Goal: Task Accomplishment & Management: Manage account settings

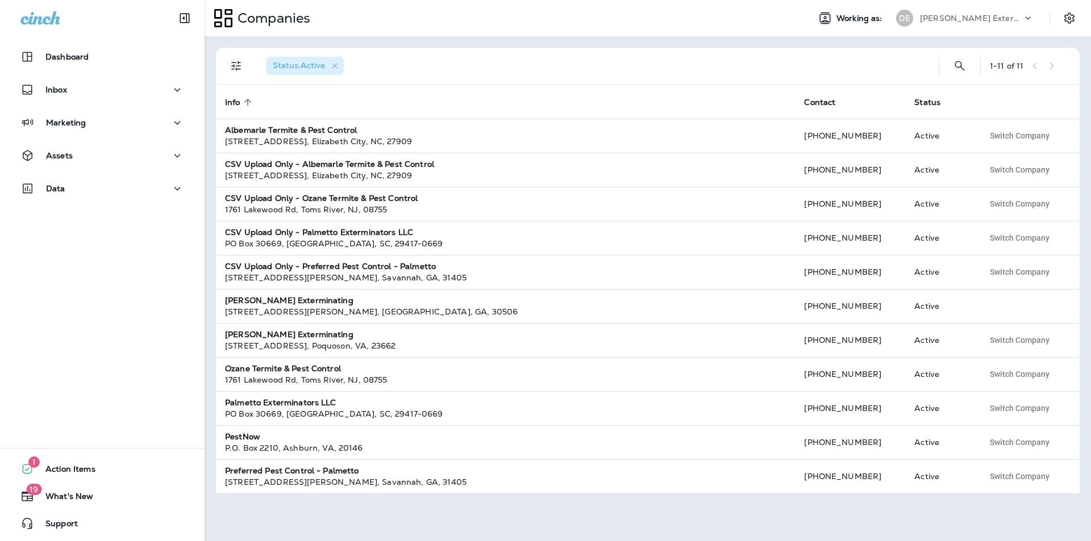
click at [942, 19] on p "[PERSON_NAME] Exterminating" at bounding box center [971, 18] width 102 height 9
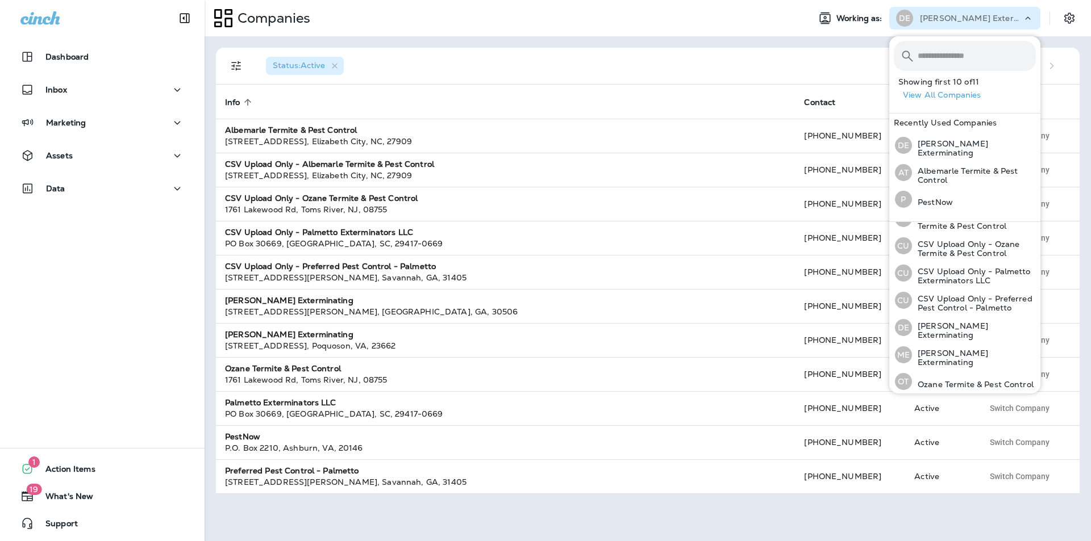
scroll to position [114, 0]
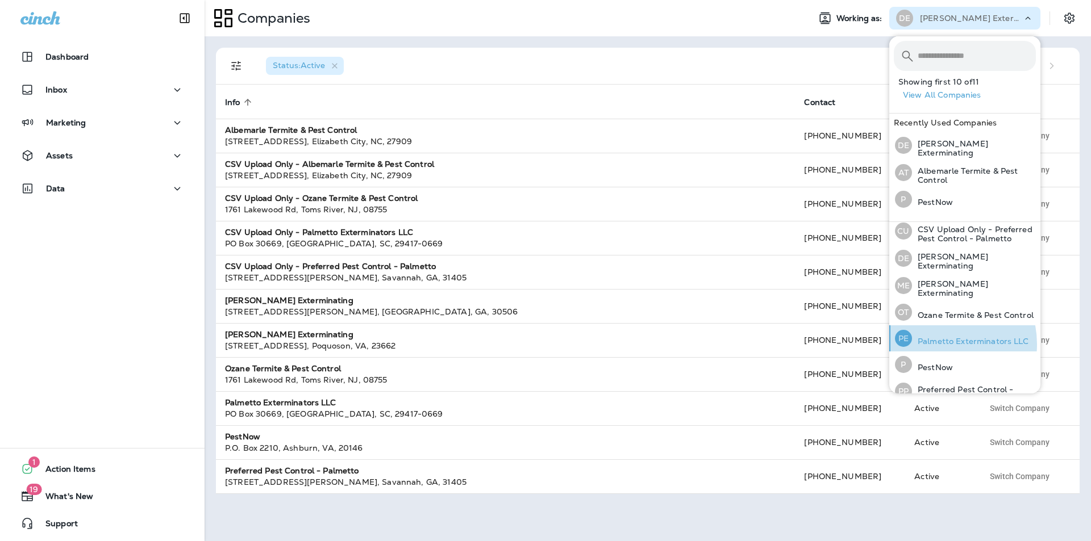
click at [936, 346] on p "Palmetto Exterminators LLC" at bounding box center [970, 341] width 117 height 9
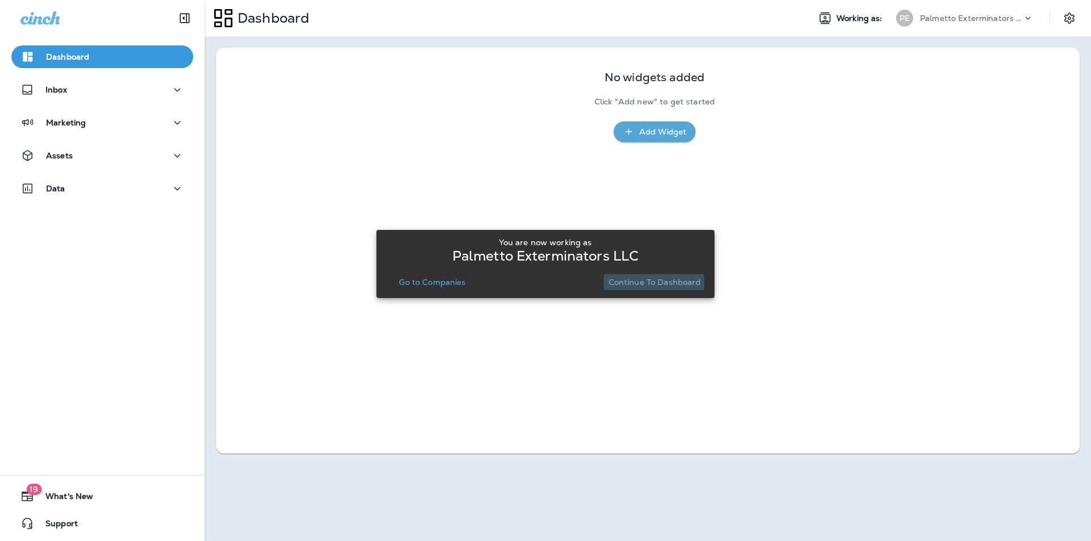
click at [641, 282] on p "Continue to Dashboard" at bounding box center [654, 282] width 93 height 9
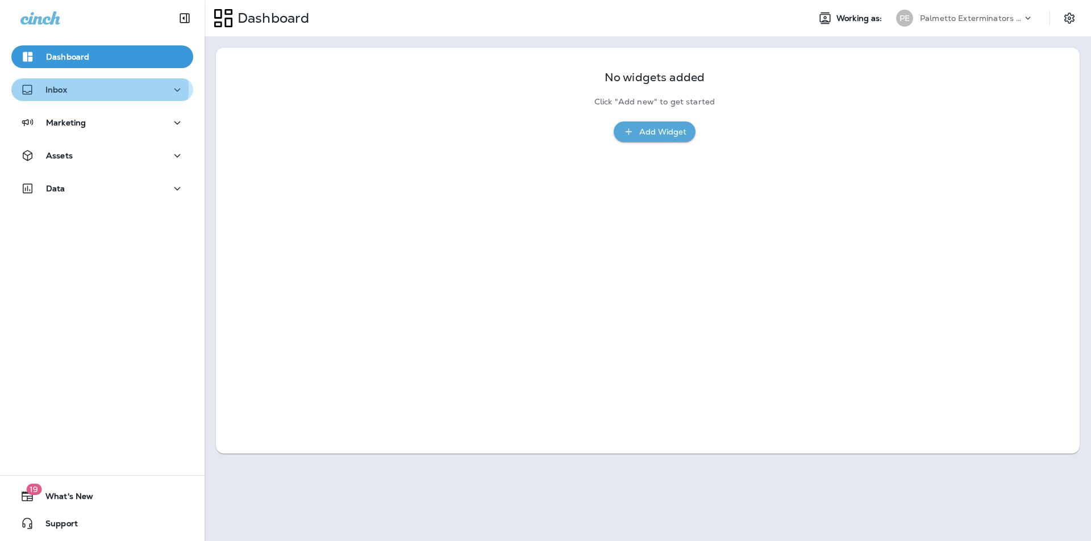
click at [57, 87] on p "Inbox" at bounding box center [56, 89] width 22 height 9
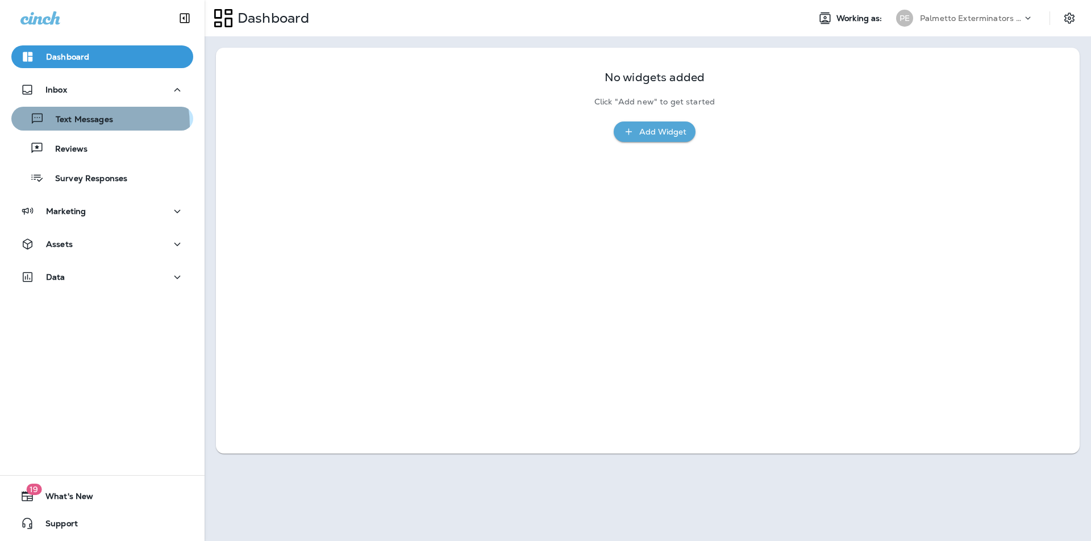
click at [65, 126] on div "Text Messages" at bounding box center [64, 118] width 97 height 17
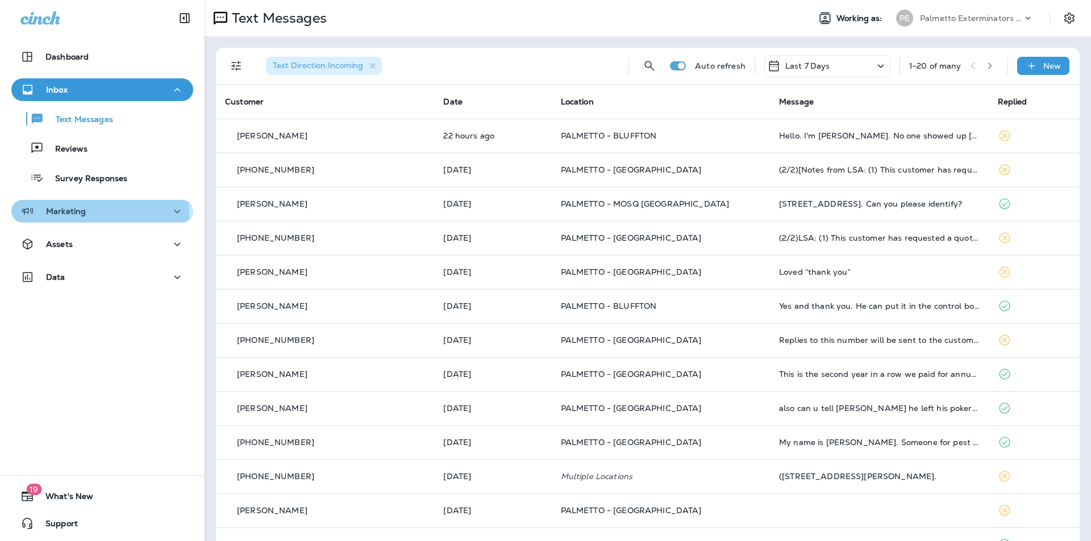
click at [65, 215] on p "Marketing" at bounding box center [66, 211] width 40 height 9
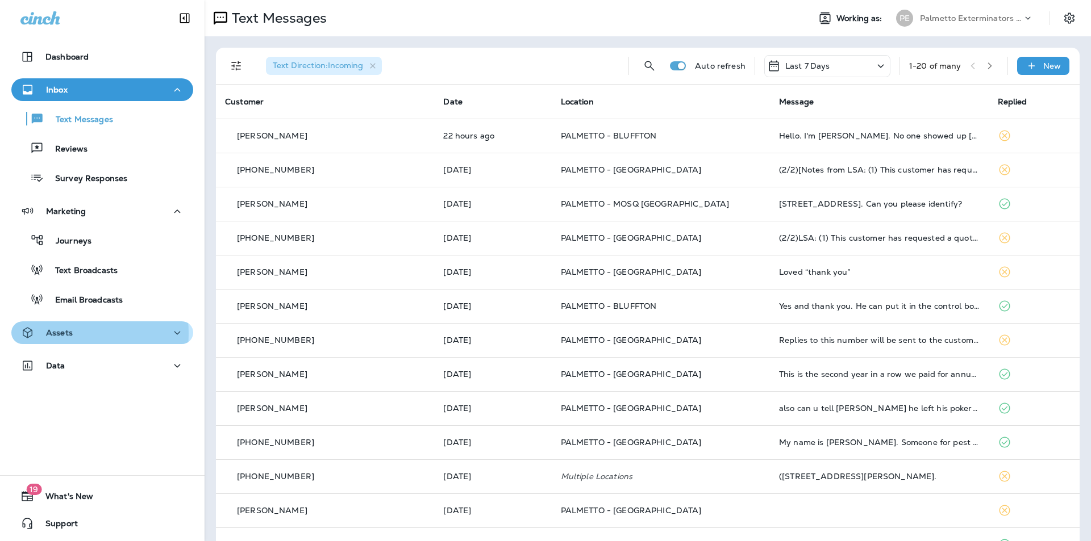
click at [55, 333] on p "Assets" at bounding box center [59, 332] width 27 height 9
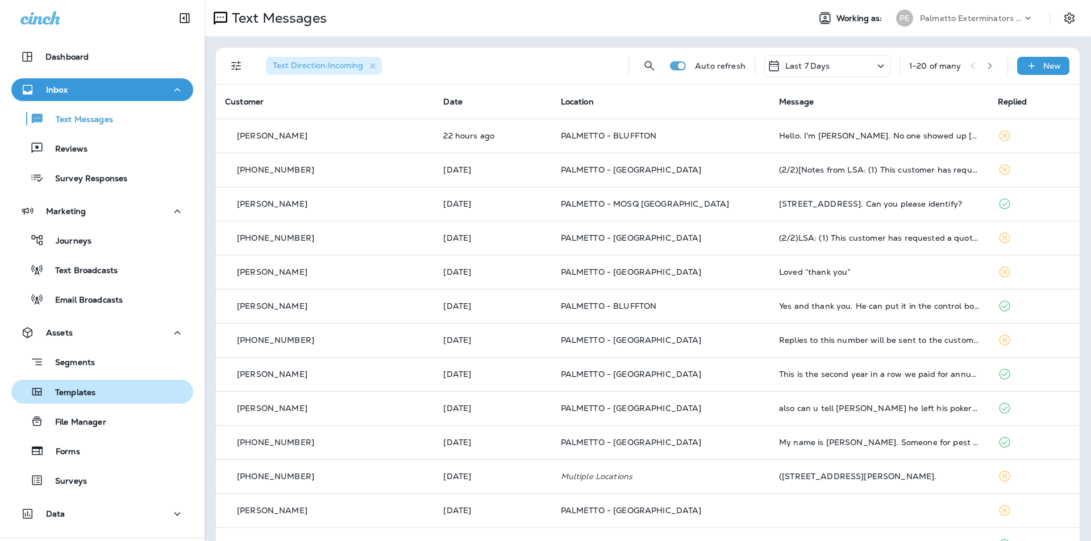
click at [68, 394] on p "Templates" at bounding box center [70, 393] width 52 height 11
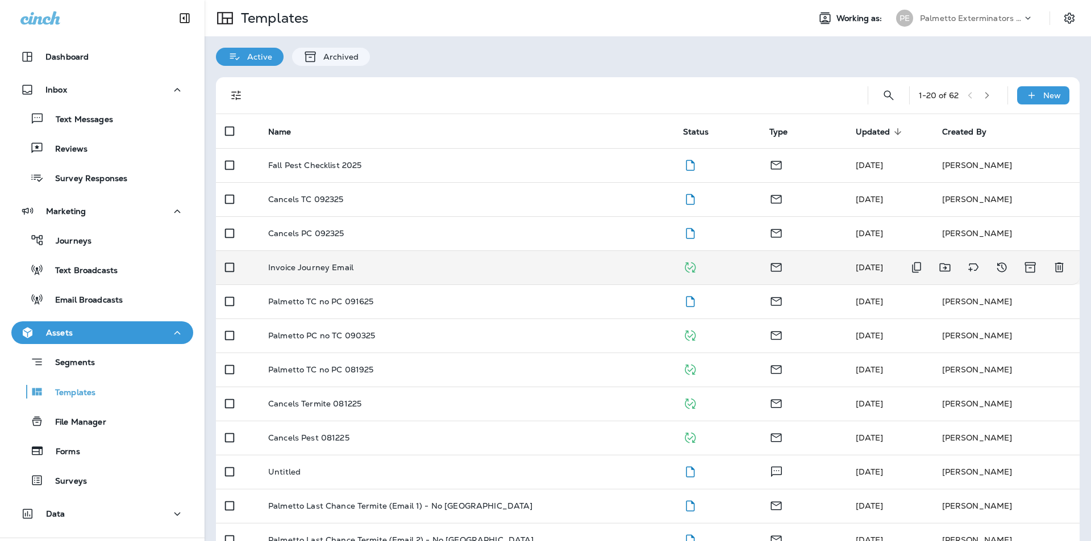
click at [331, 270] on p "Invoice Journey Email" at bounding box center [310, 267] width 85 height 9
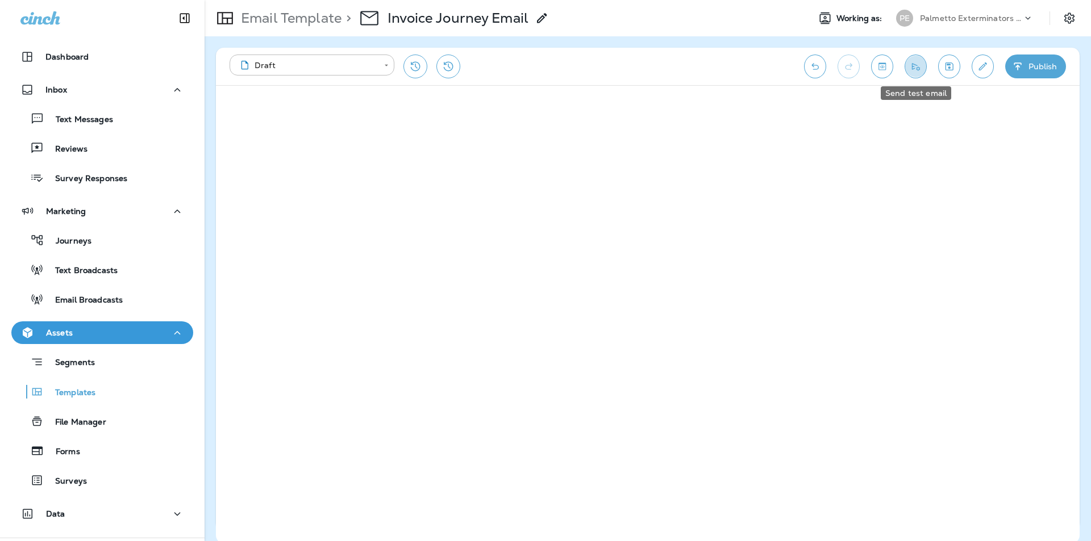
click at [919, 68] on icon "Send test email" at bounding box center [916, 66] width 8 height 7
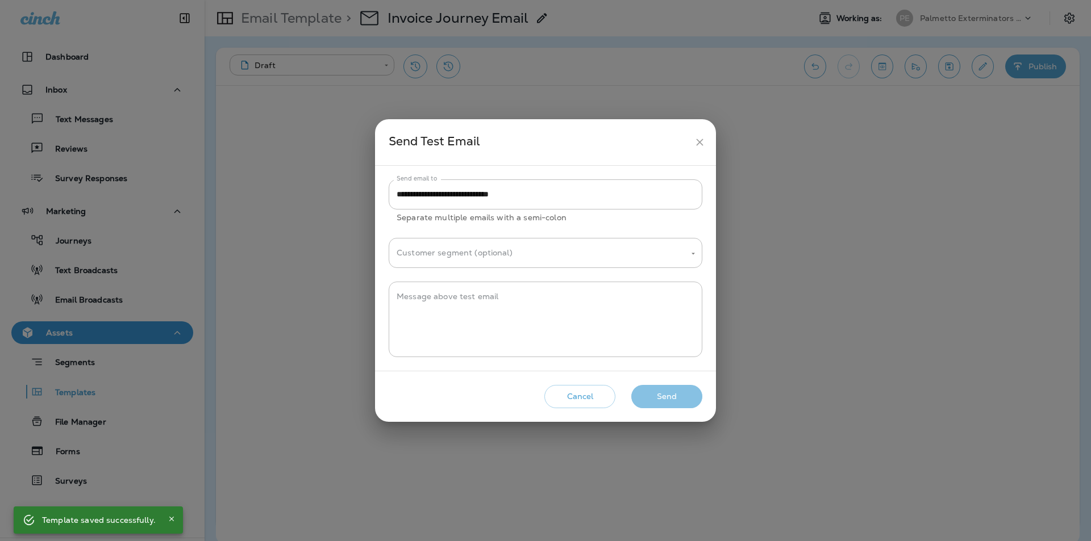
click at [680, 399] on button "Send" at bounding box center [666, 396] width 71 height 23
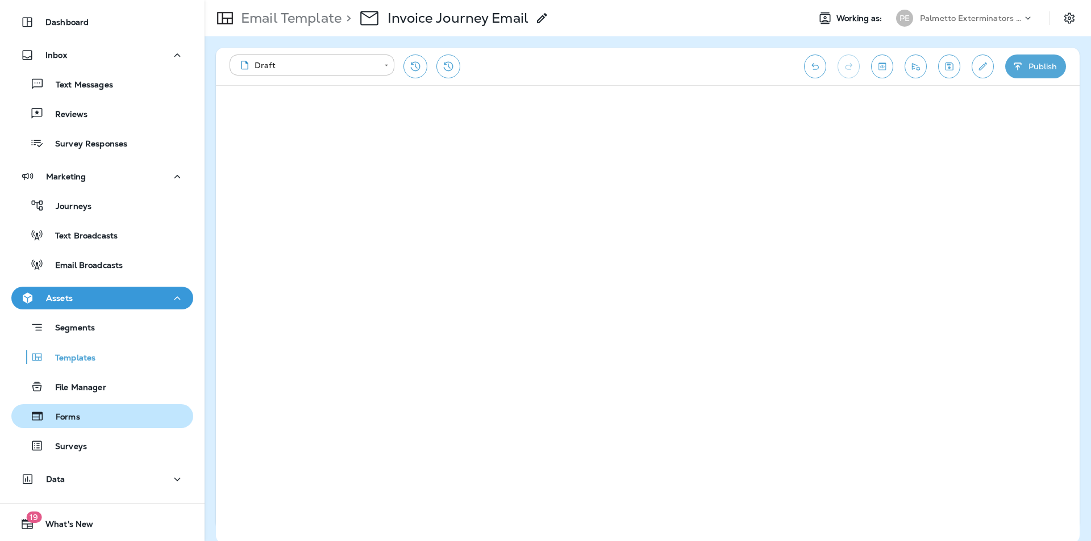
scroll to position [62, 0]
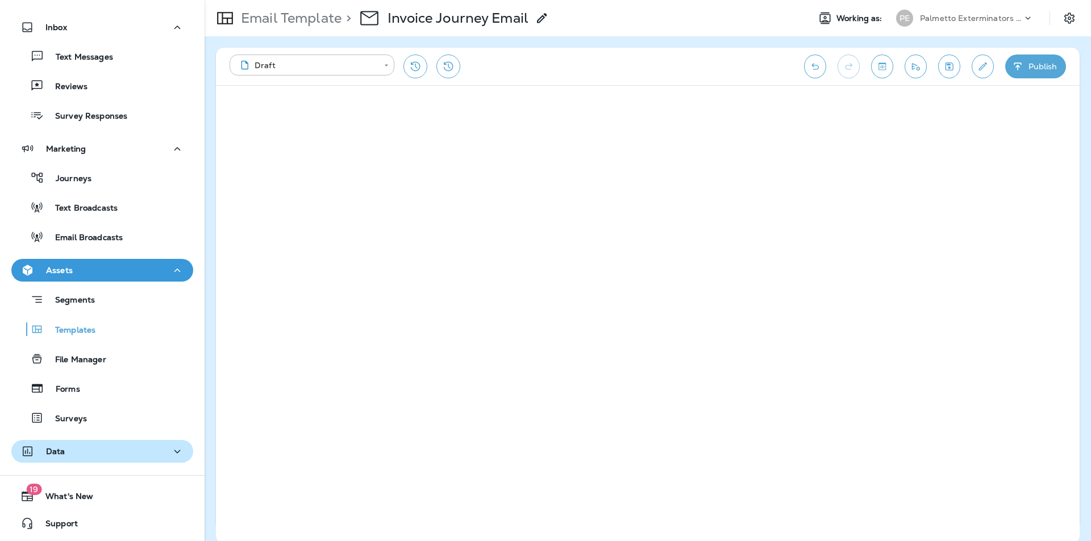
click at [55, 456] on p "Data" at bounding box center [55, 451] width 19 height 9
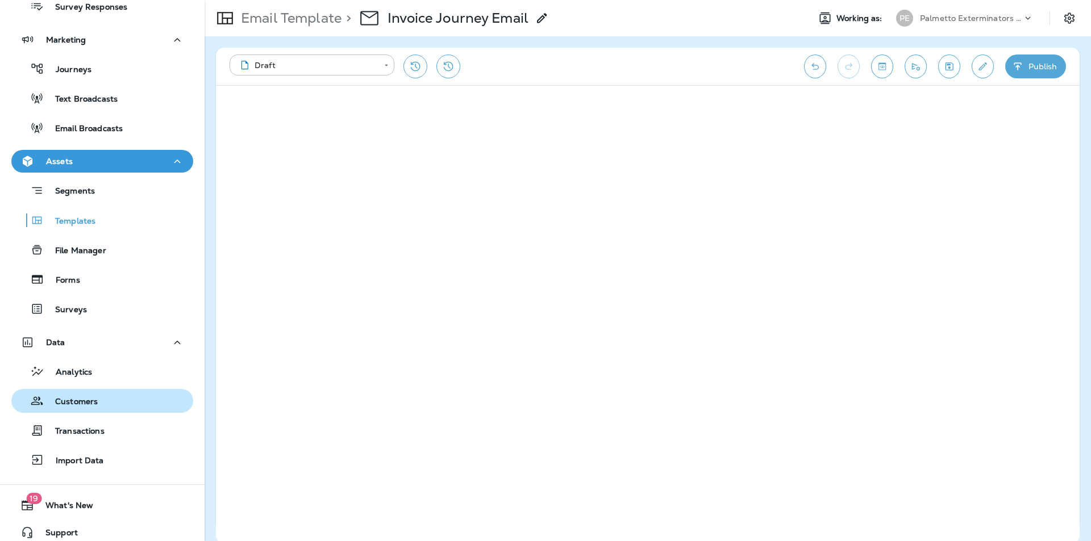
scroll to position [176, 0]
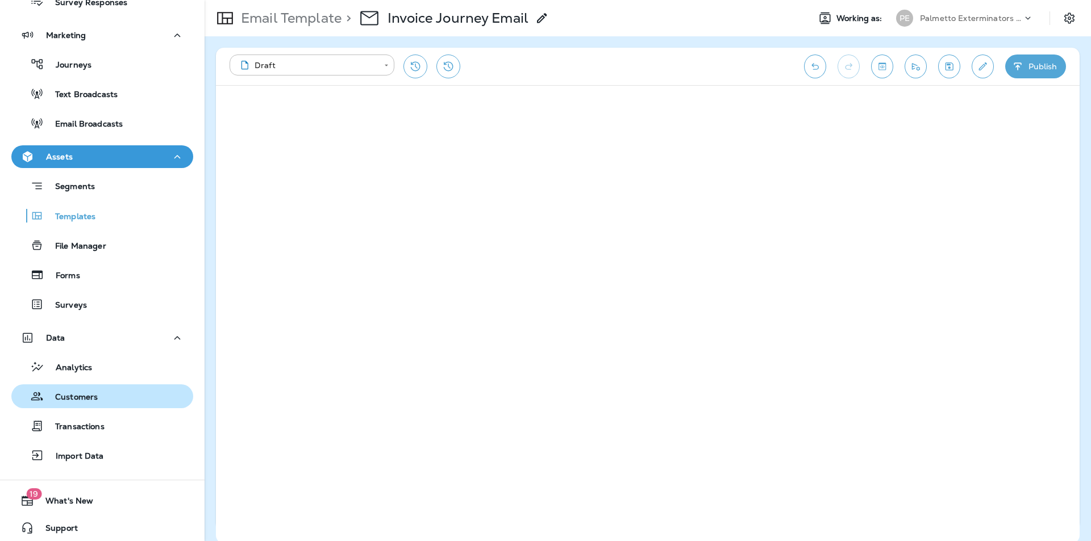
click at [80, 403] on div "Customers" at bounding box center [57, 396] width 82 height 17
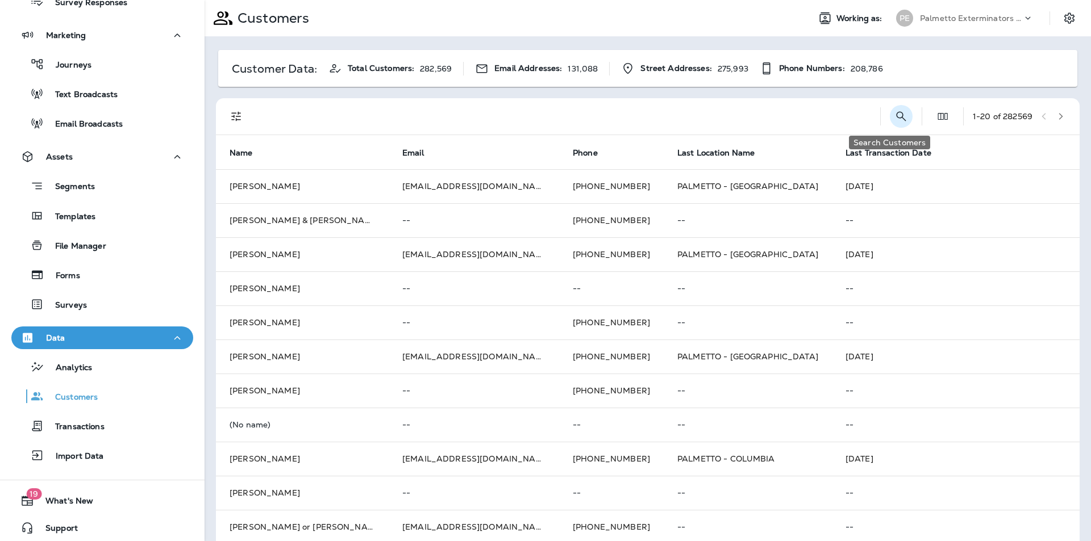
click at [894, 116] on icon "Search Customers" at bounding box center [901, 117] width 14 height 14
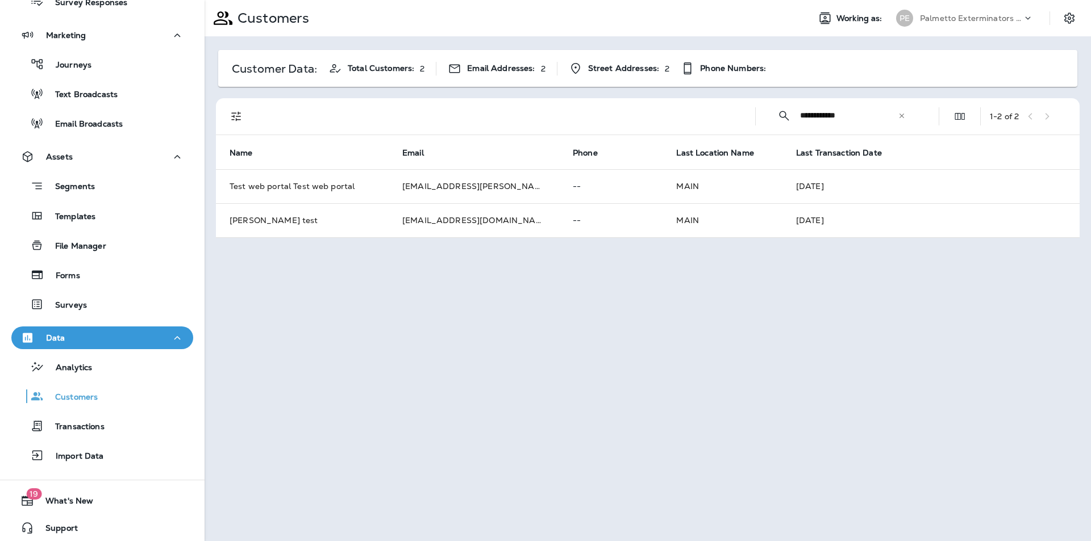
type input "**********"
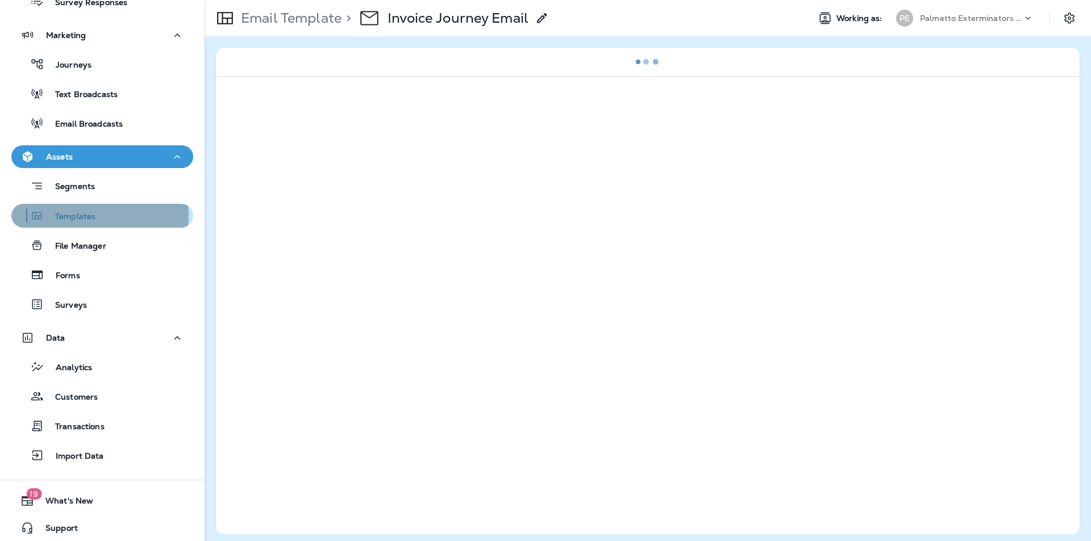
click at [68, 216] on p "Templates" at bounding box center [70, 217] width 52 height 11
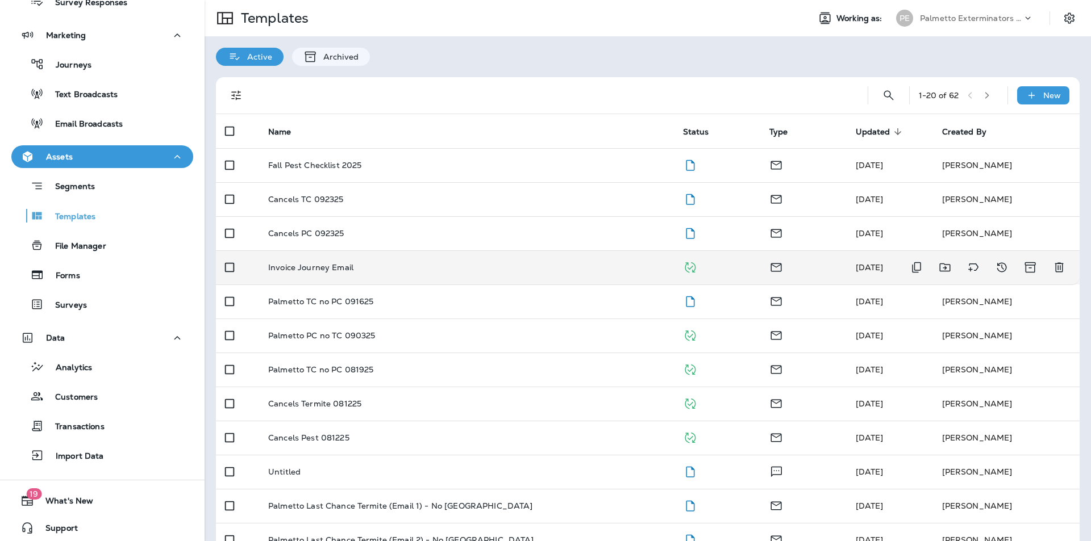
click at [307, 269] on p "Invoice Journey Email" at bounding box center [310, 267] width 85 height 9
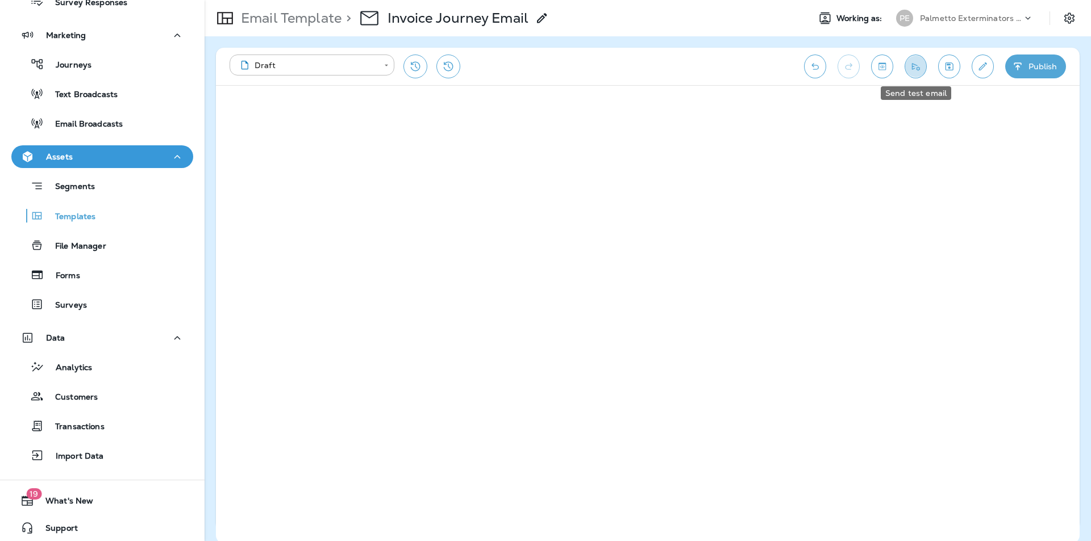
click at [923, 66] on button "Send test email" at bounding box center [915, 67] width 22 height 24
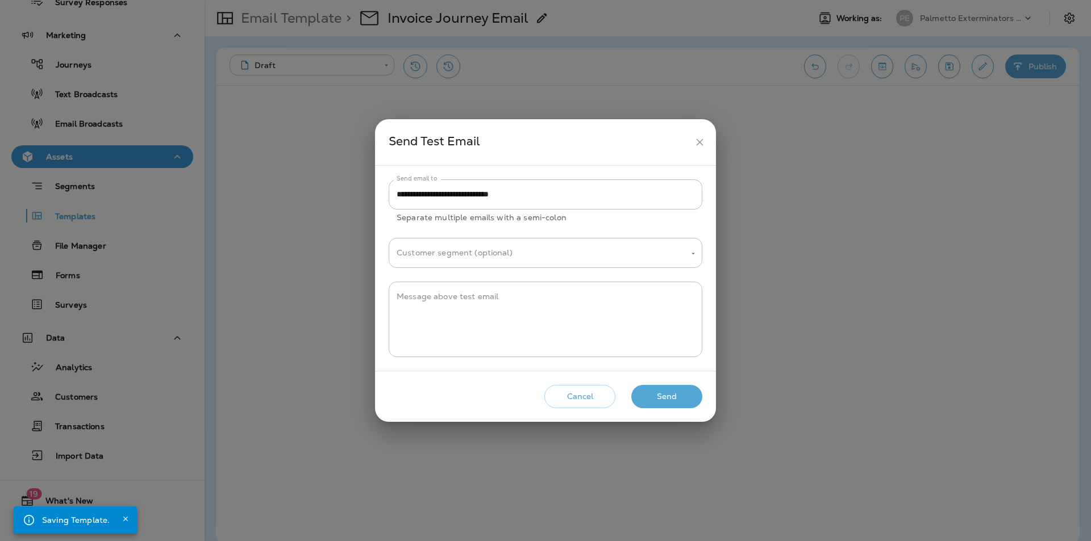
click at [667, 395] on button "Send" at bounding box center [666, 396] width 71 height 23
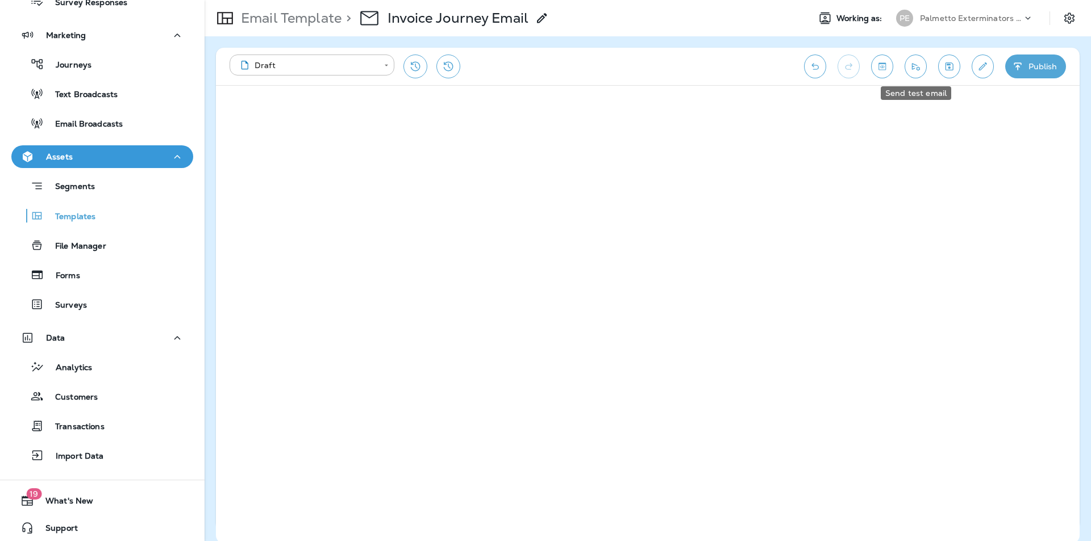
click at [913, 72] on button "Send test email" at bounding box center [915, 67] width 22 height 24
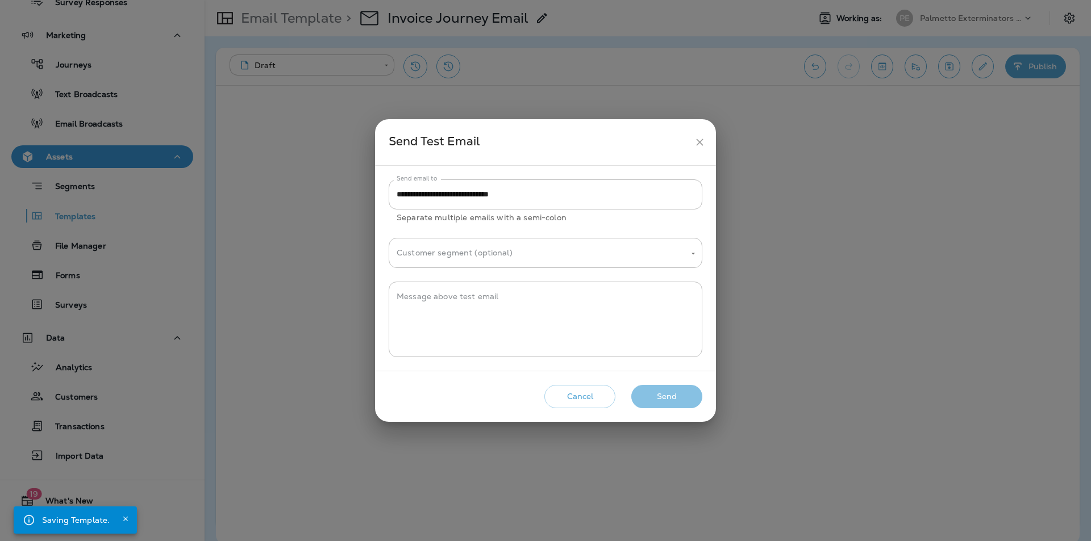
click at [662, 395] on button "Send" at bounding box center [666, 396] width 71 height 23
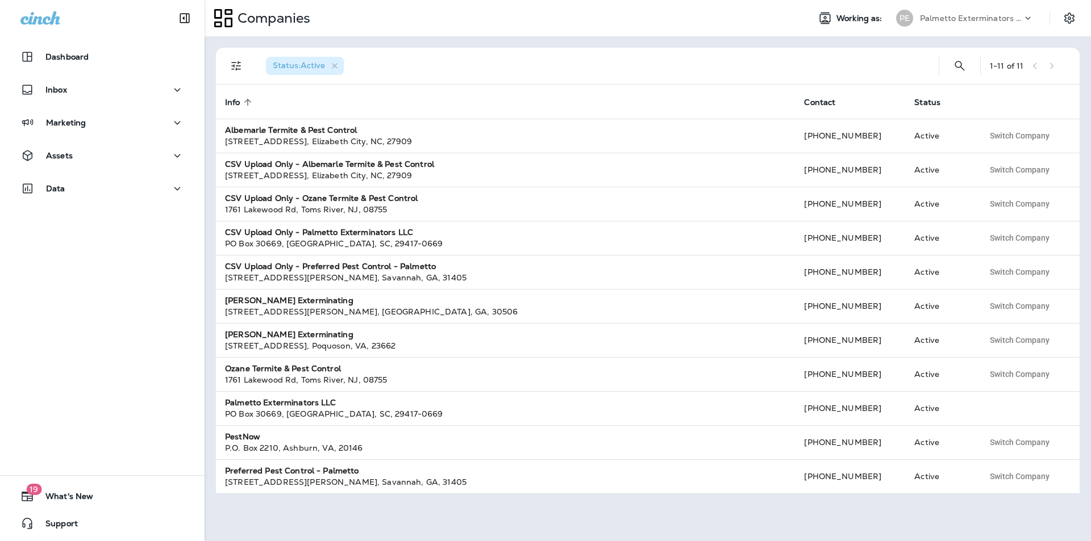
click at [952, 16] on p "Palmetto Exterminators LLC" at bounding box center [971, 18] width 102 height 9
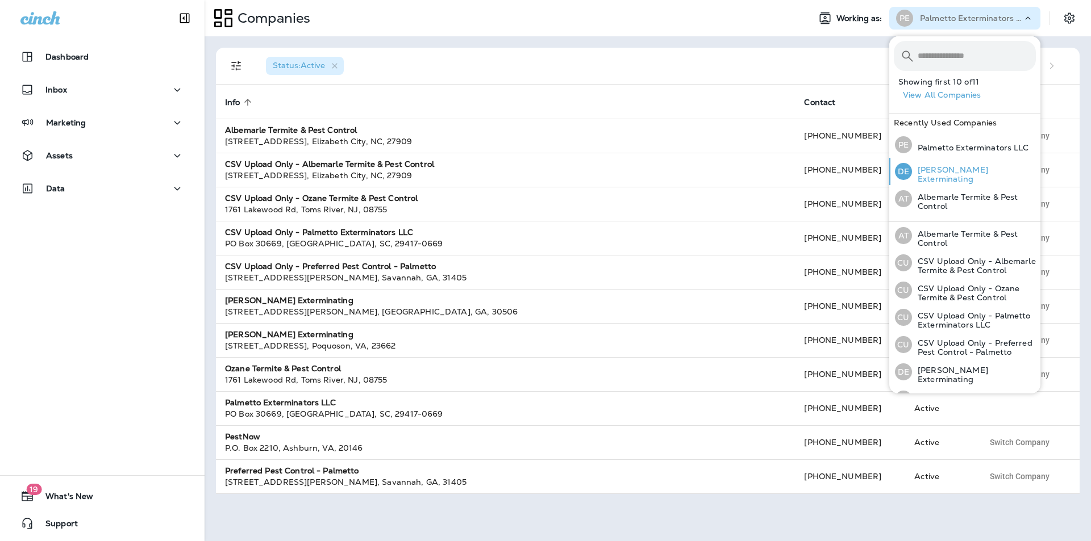
click at [942, 175] on p "[PERSON_NAME] Exterminating" at bounding box center [974, 174] width 124 height 18
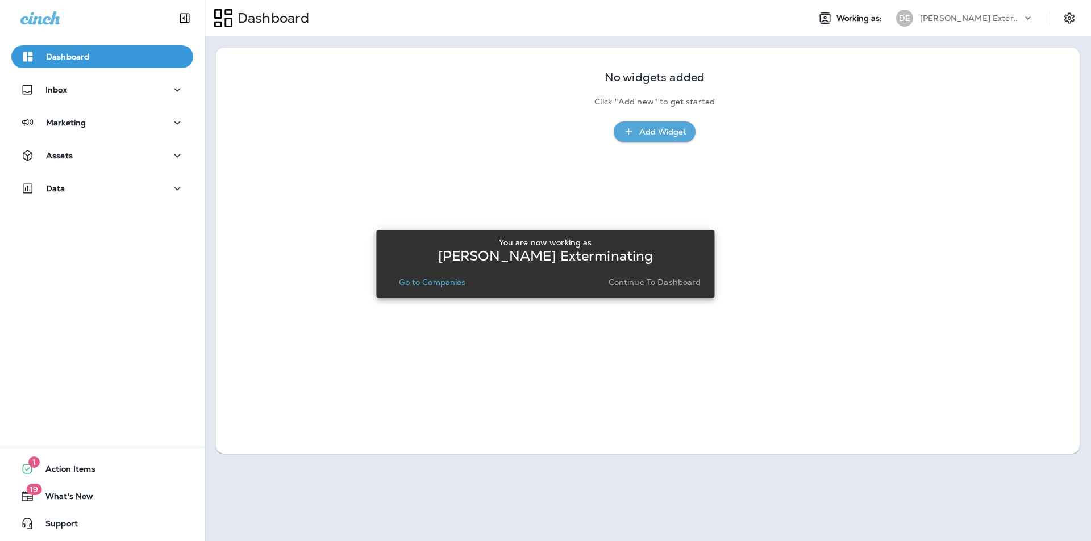
click at [663, 285] on p "Continue to Dashboard" at bounding box center [654, 282] width 93 height 9
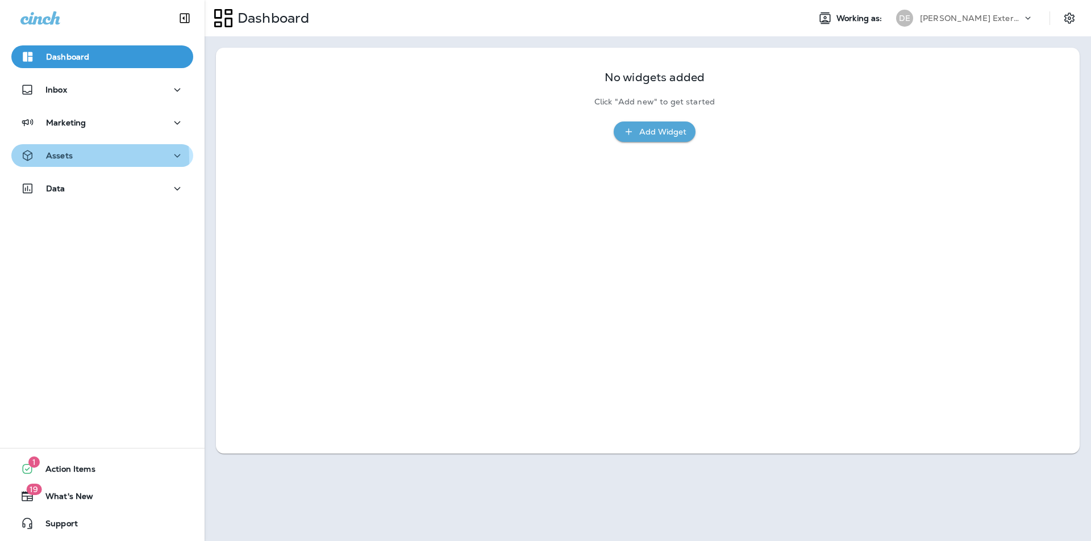
click at [61, 158] on p "Assets" at bounding box center [59, 155] width 27 height 9
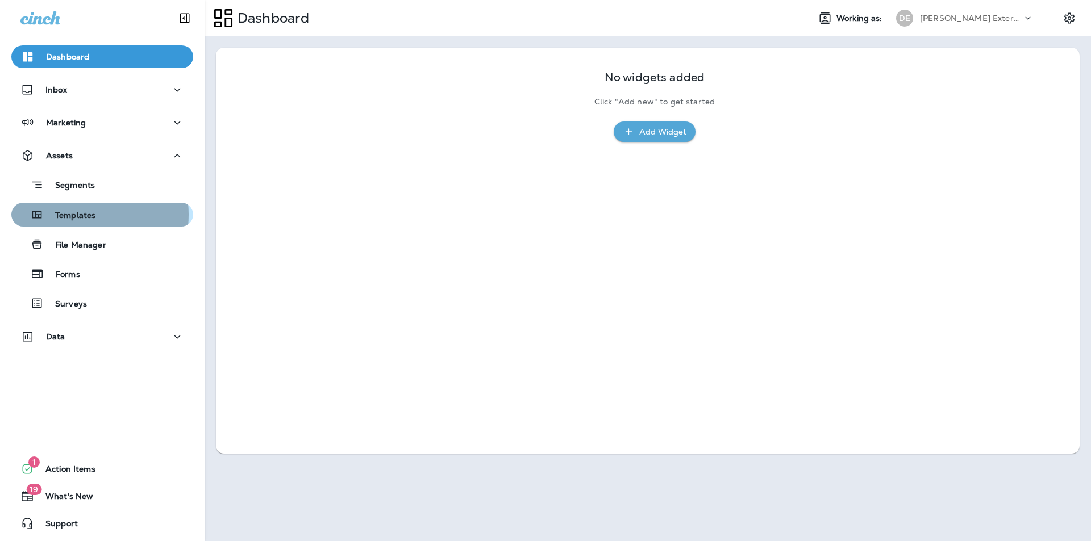
click at [69, 215] on p "Templates" at bounding box center [70, 216] width 52 height 11
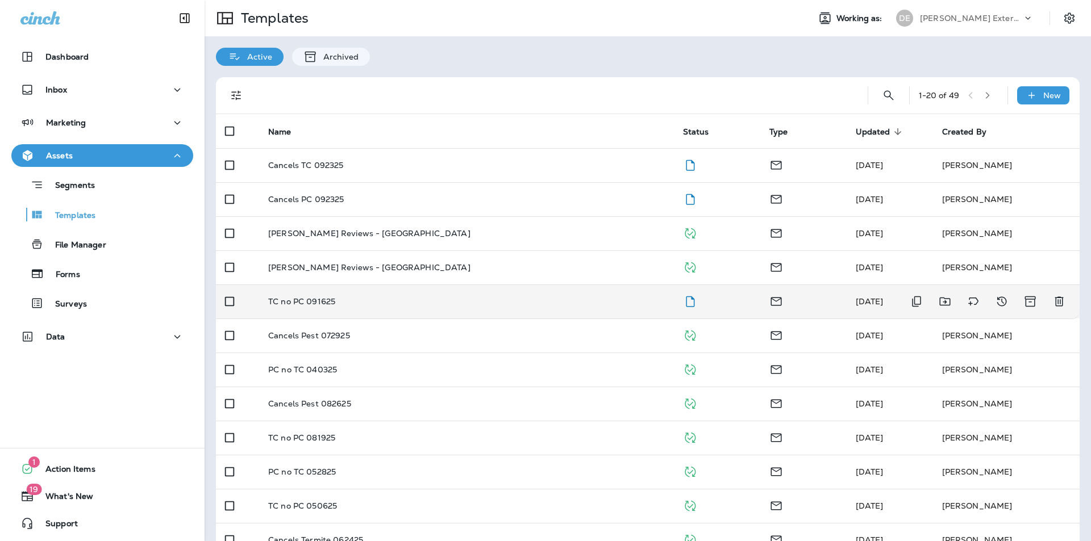
click at [304, 302] on p "TC no PC 091625" at bounding box center [301, 301] width 67 height 9
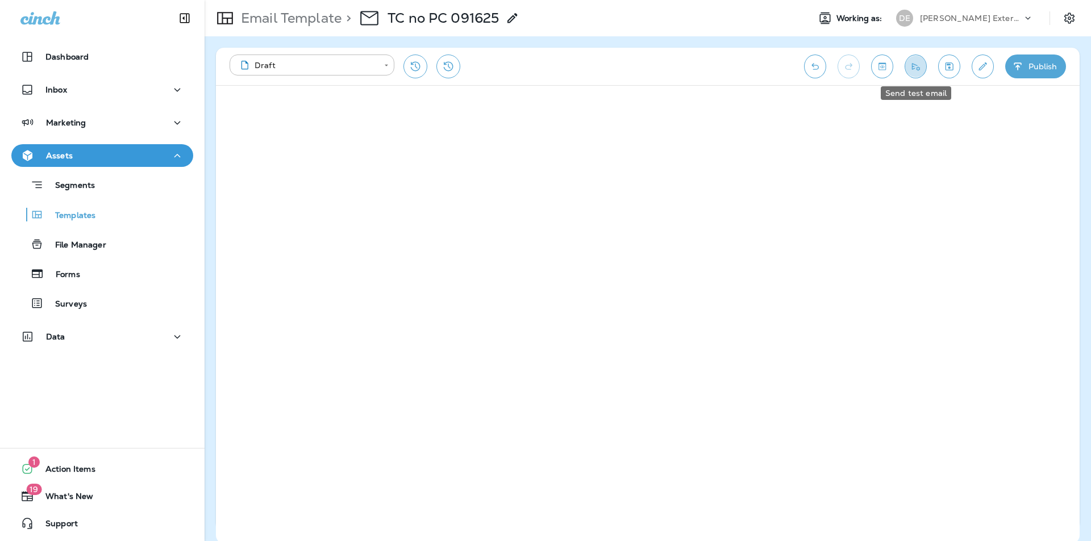
click at [912, 69] on icon "Send test email" at bounding box center [916, 66] width 8 height 7
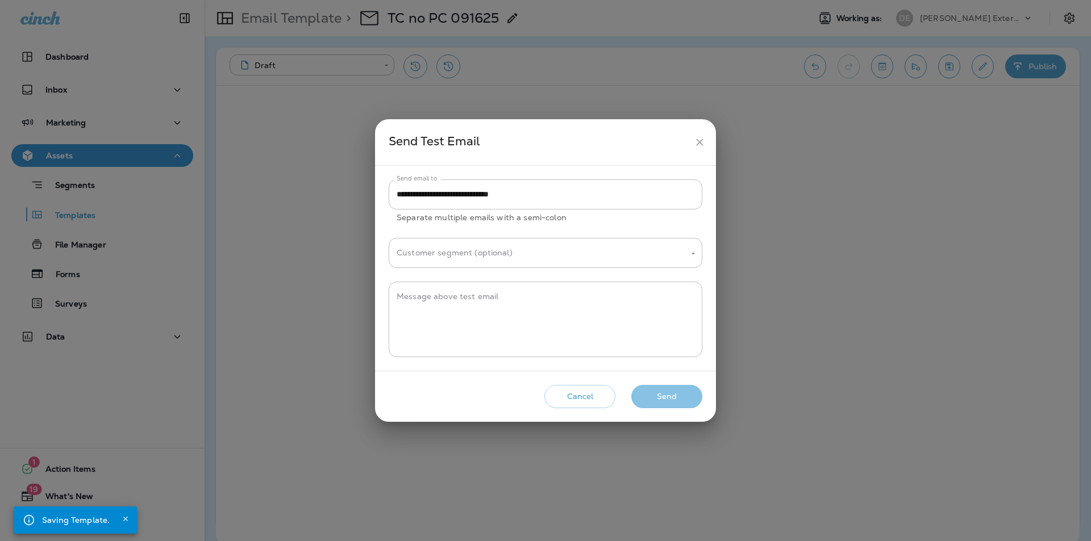
click at [677, 396] on button "Send" at bounding box center [666, 396] width 71 height 23
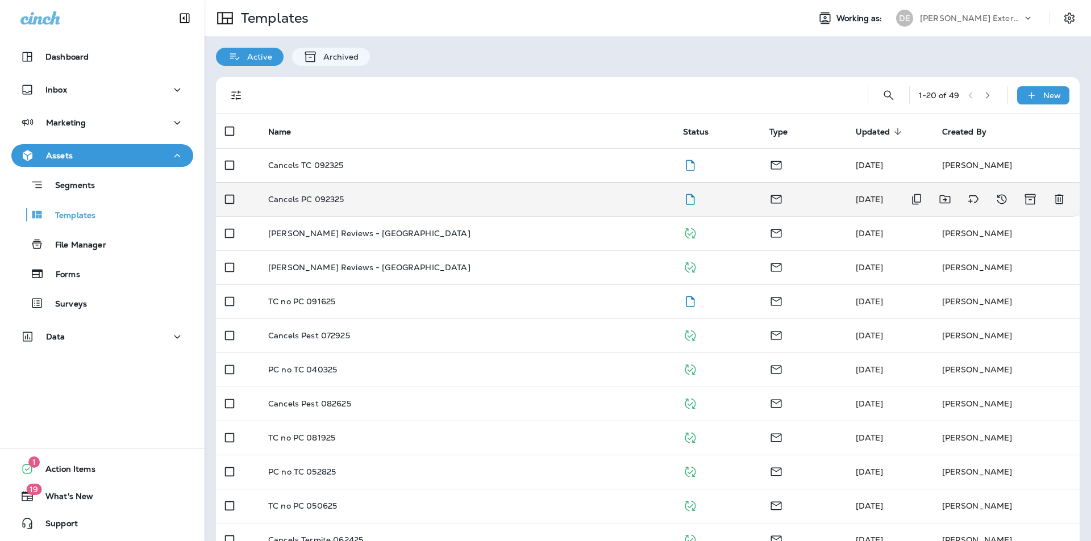
click at [304, 199] on p "Cancels PC 092325" at bounding box center [306, 199] width 76 height 9
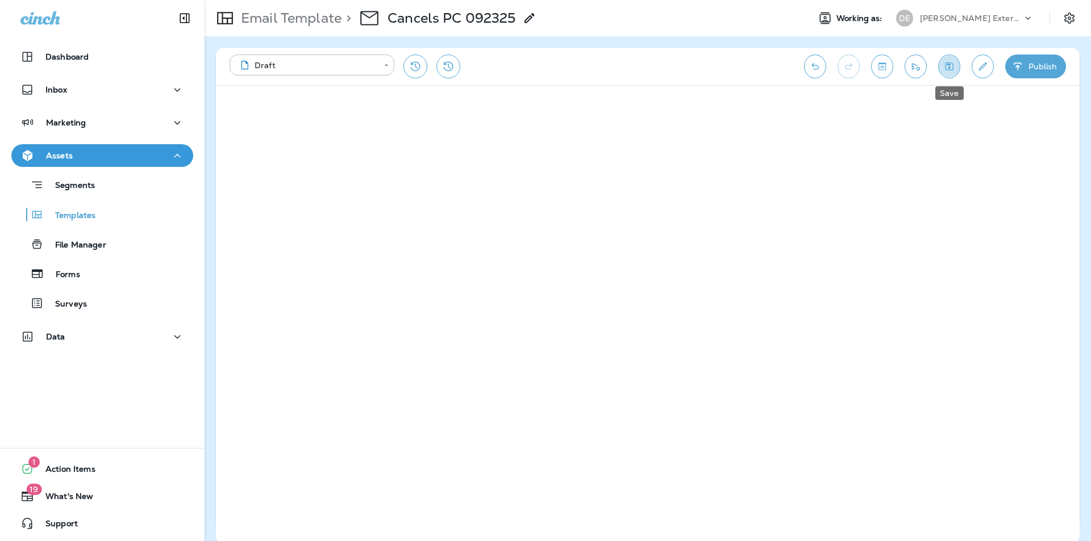
click at [949, 70] on icon "Save" at bounding box center [949, 66] width 8 height 8
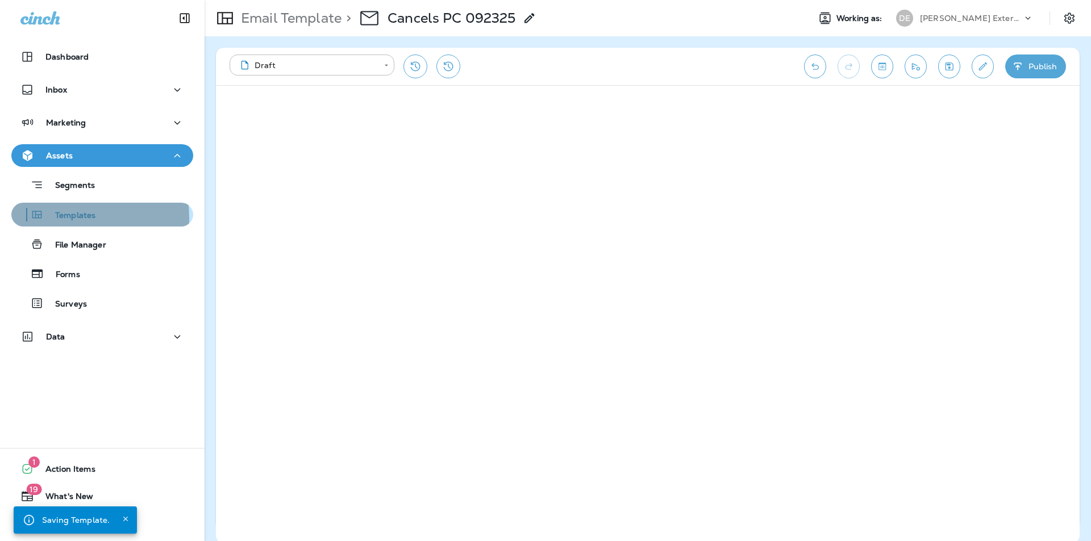
click at [67, 218] on p "Templates" at bounding box center [70, 216] width 52 height 11
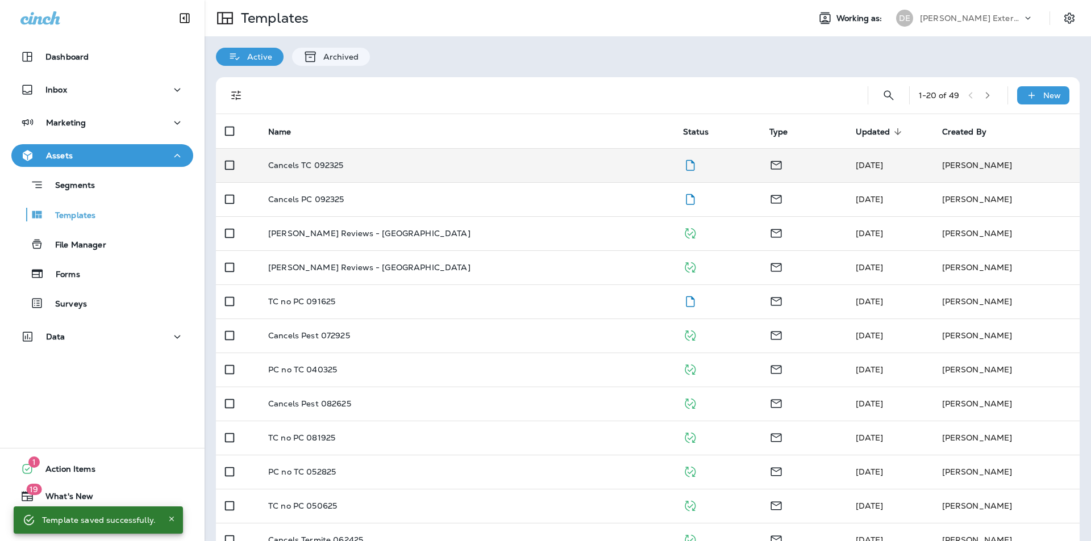
click at [290, 171] on td "Cancels TC 092325" at bounding box center [466, 165] width 415 height 34
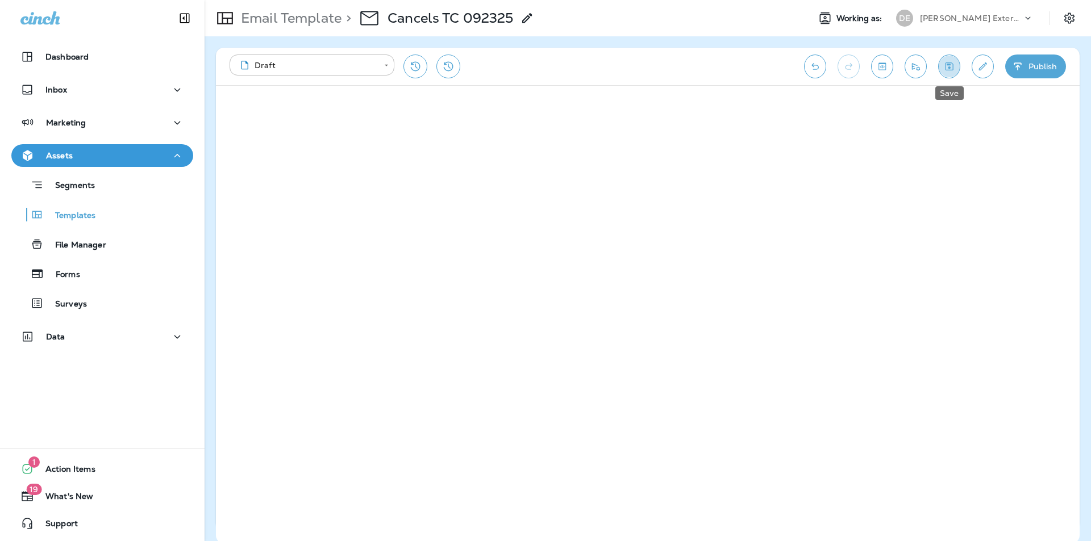
click at [944, 66] on icon "Save" at bounding box center [949, 66] width 12 height 11
